Goal: Information Seeking & Learning: Learn about a topic

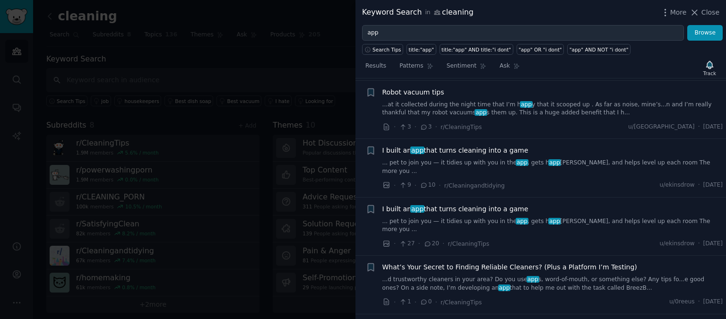
scroll to position [2802, 0]
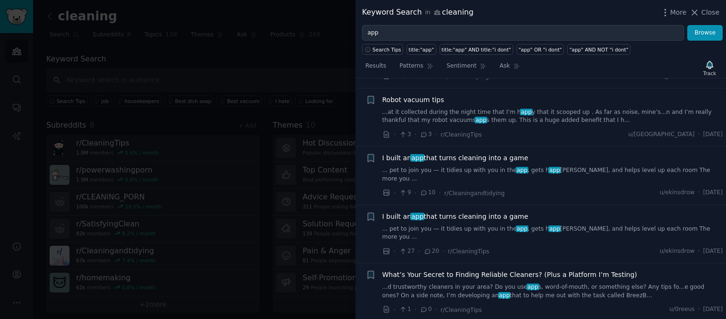
click at [442, 153] on span "I built an app that turns cleaning into a game" at bounding box center [455, 158] width 146 height 10
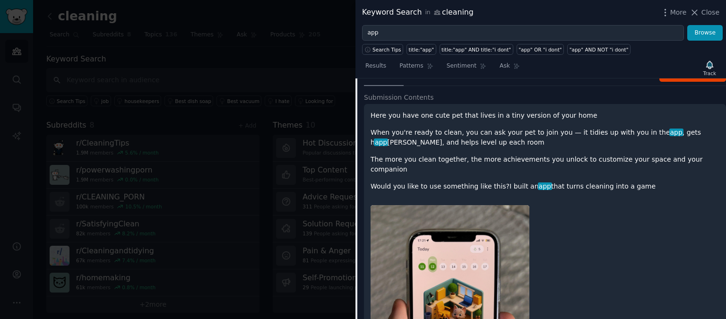
scroll to position [2487, 0]
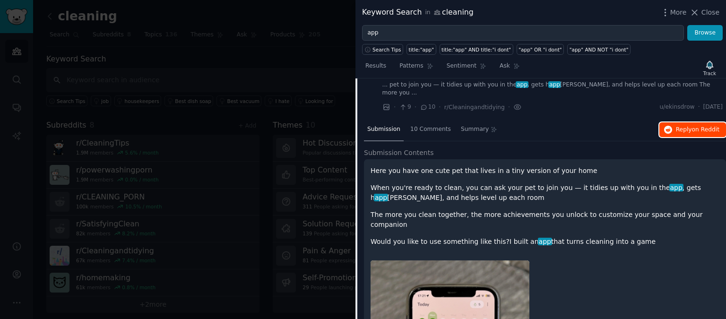
click at [669, 126] on icon "button" at bounding box center [668, 130] width 9 height 9
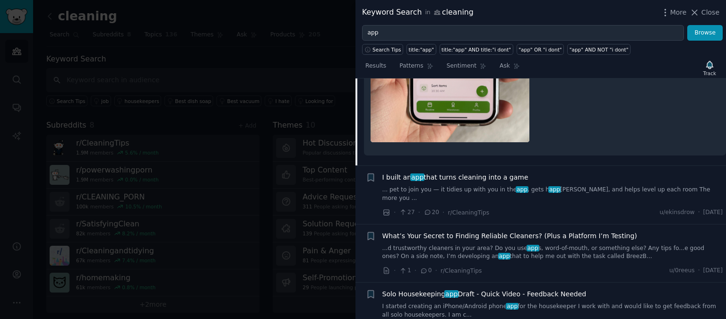
scroll to position [2842, 0]
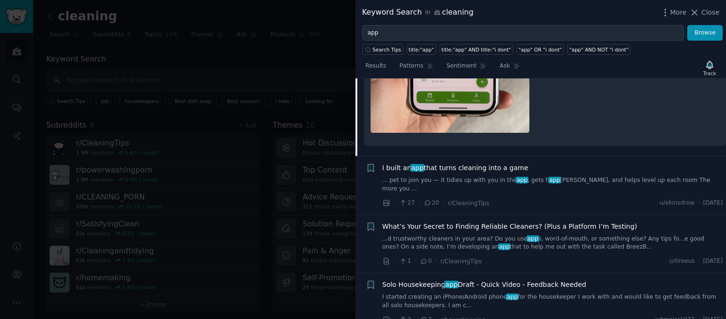
click at [487, 163] on span "I built an app that turns cleaning into a game" at bounding box center [455, 168] width 146 height 10
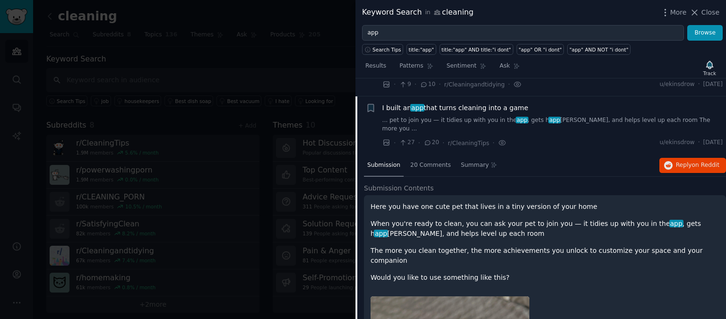
scroll to position [2507, 0]
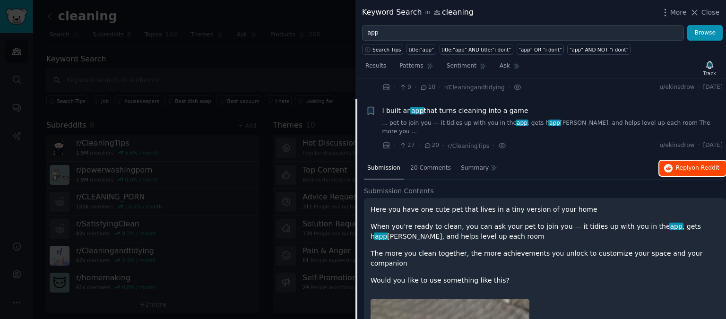
click at [671, 161] on button "Reply on Reddit" at bounding box center [692, 168] width 67 height 15
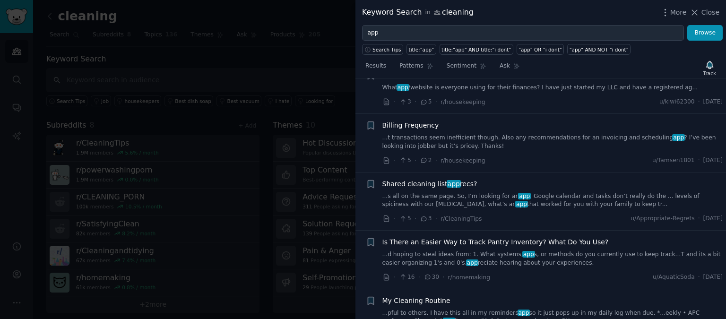
scroll to position [3401, 0]
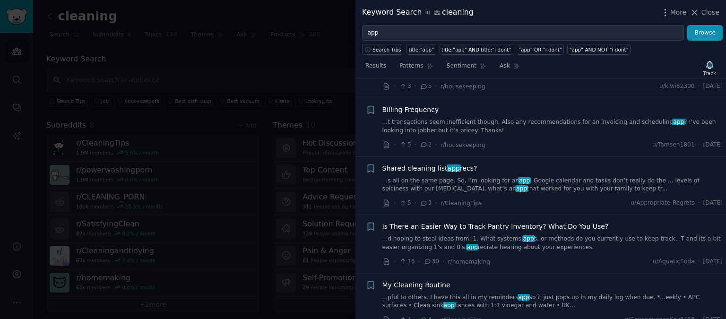
click at [485, 177] on link "...s all on the same page. So, I’m looking for an app . Google calendar and tas…" at bounding box center [552, 185] width 341 height 17
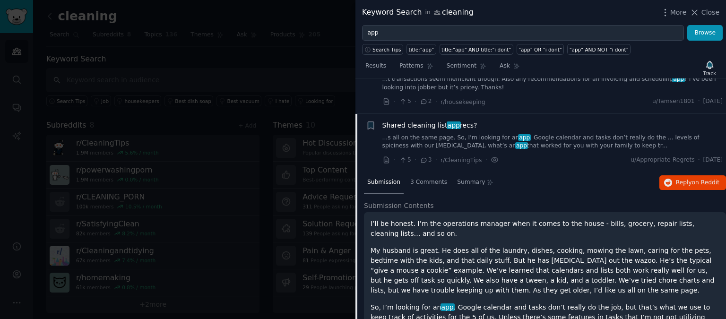
scroll to position [3056, 0]
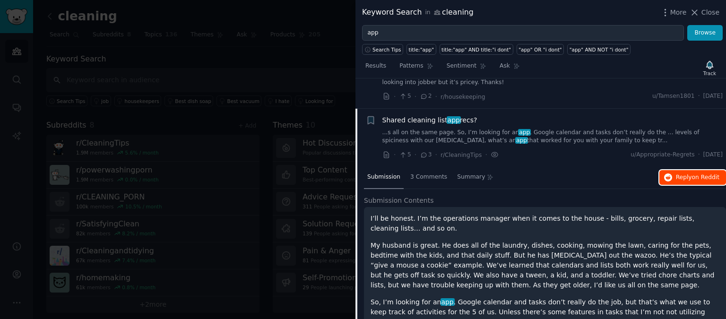
click at [693, 174] on span "on Reddit" at bounding box center [705, 177] width 27 height 7
